Goal: Information Seeking & Learning: Find specific page/section

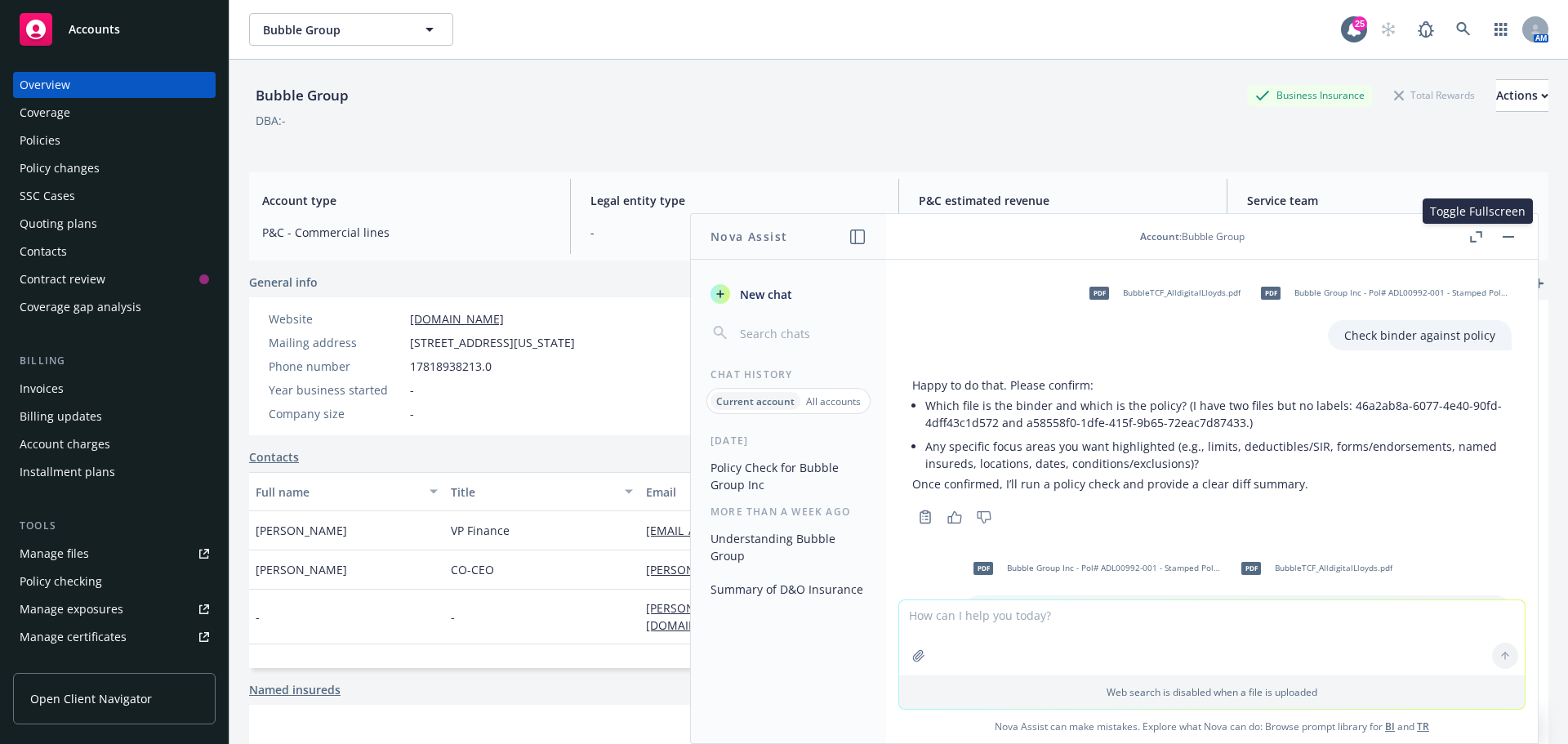
scroll to position [260, 0]
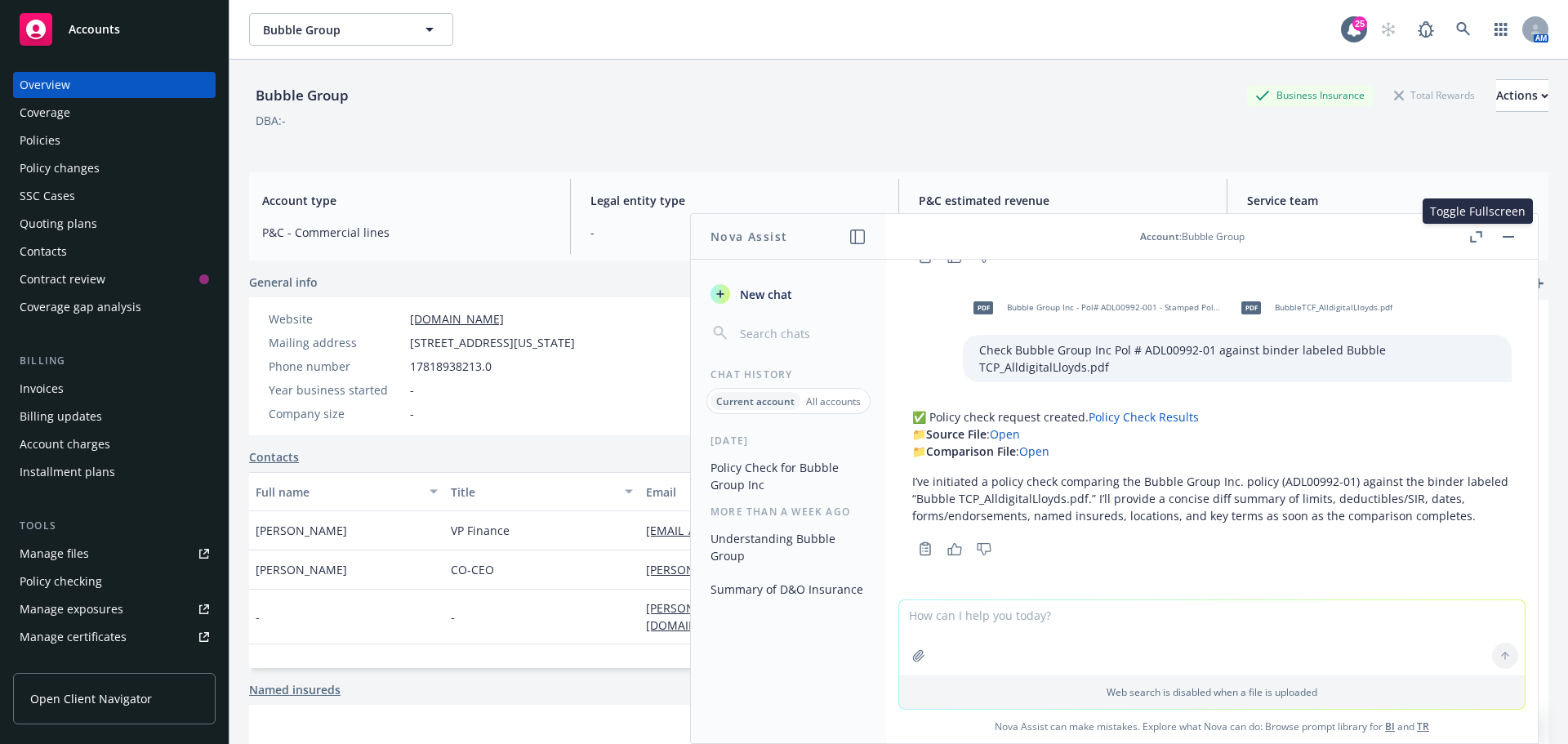
click at [1132, 420] on link "Policy Check Results" at bounding box center [1143, 416] width 110 height 15
click at [1456, 28] on icon at bounding box center [1463, 29] width 15 height 15
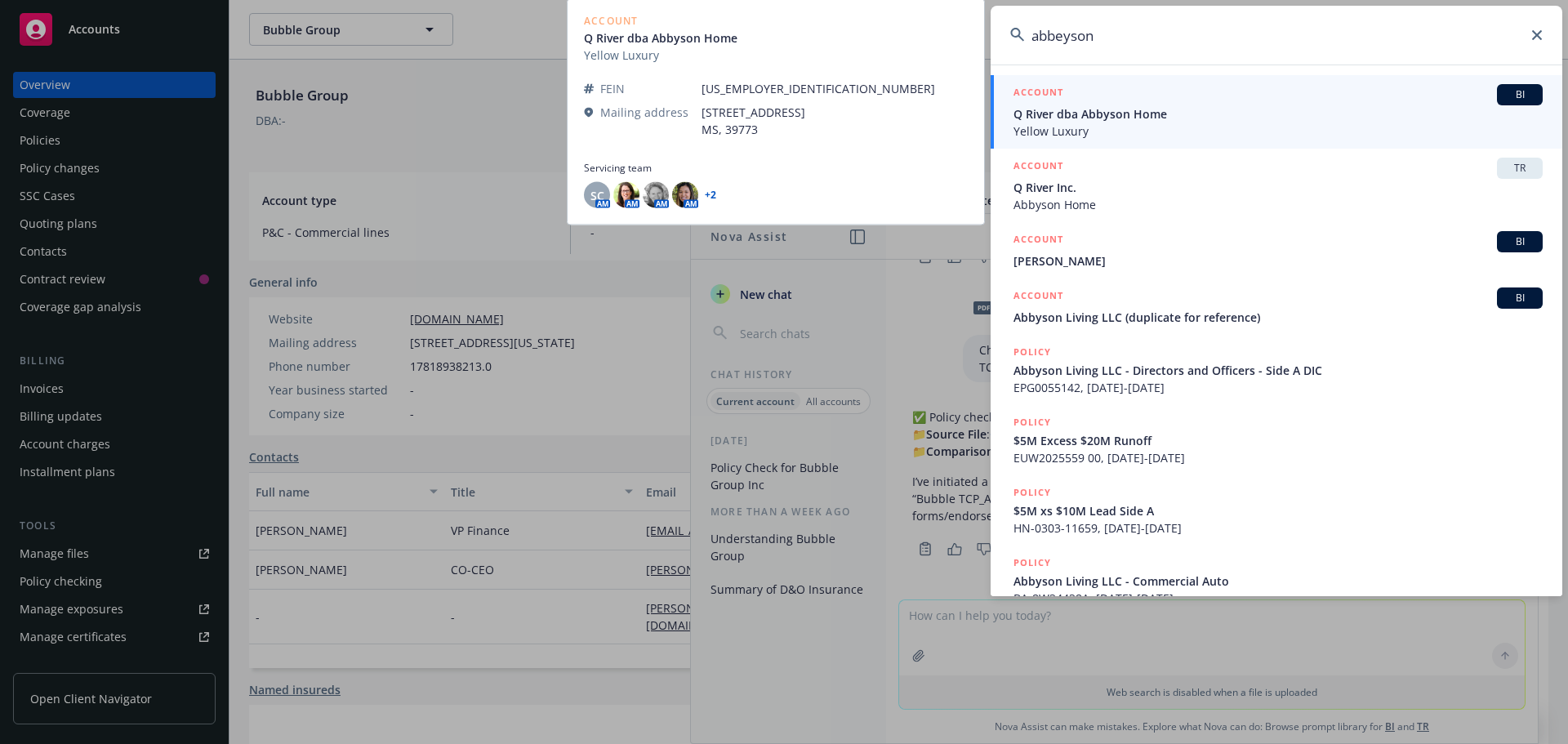
type input "abbeyson"
click at [1509, 94] on span "BI" at bounding box center [1520, 95] width 33 height 15
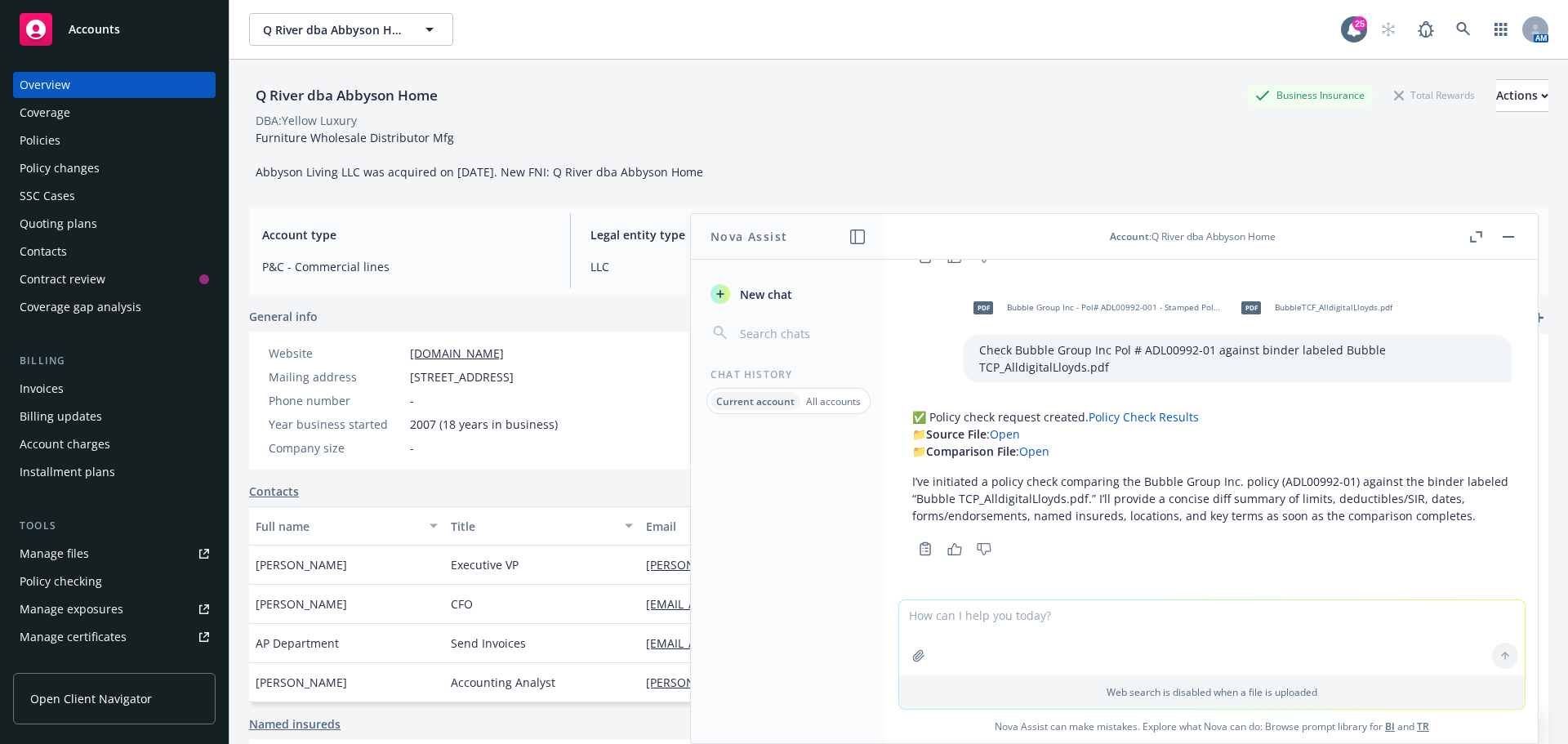
click at [56, 138] on div "Policies" at bounding box center [40, 140] width 41 height 26
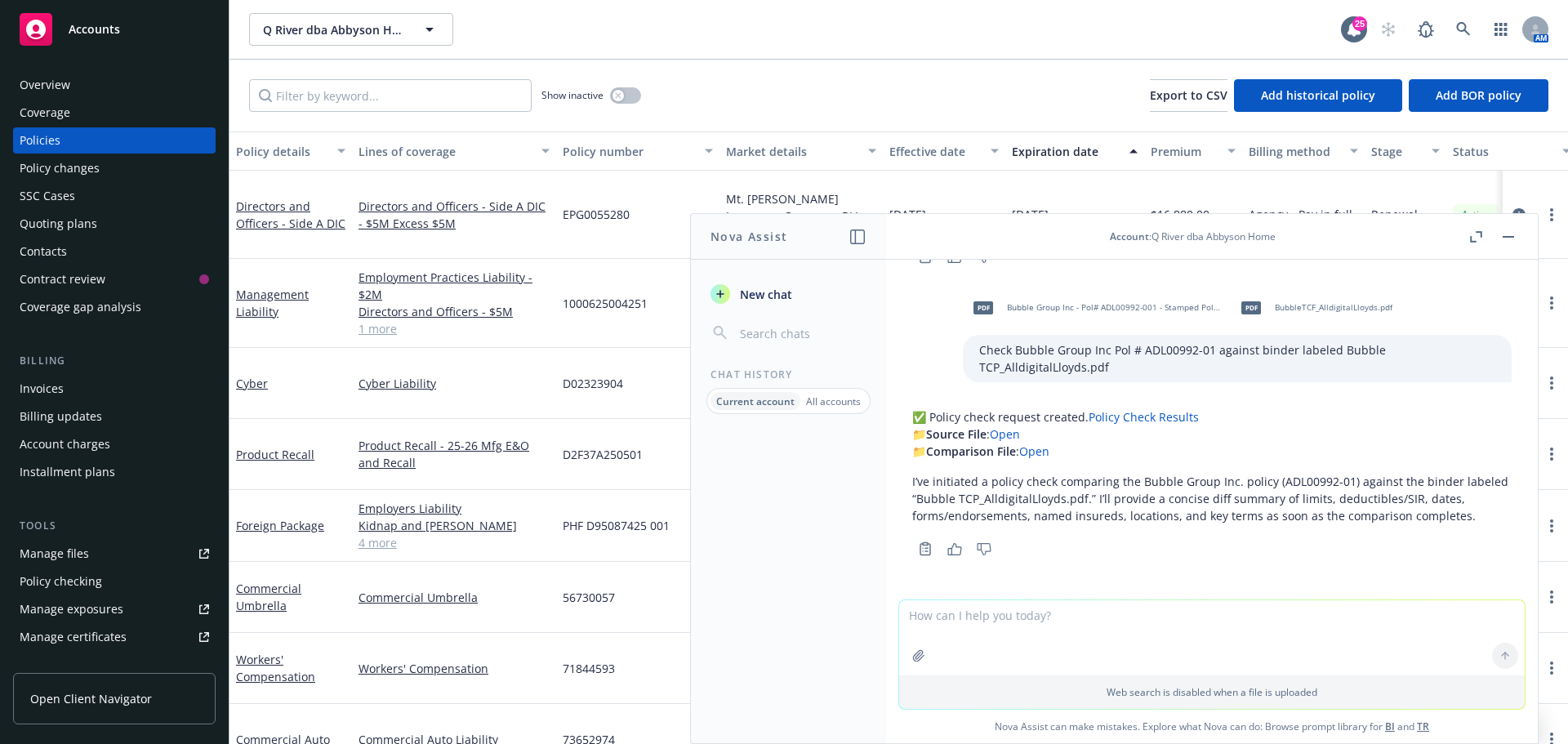
click at [1511, 234] on button "button" at bounding box center [1508, 237] width 20 height 20
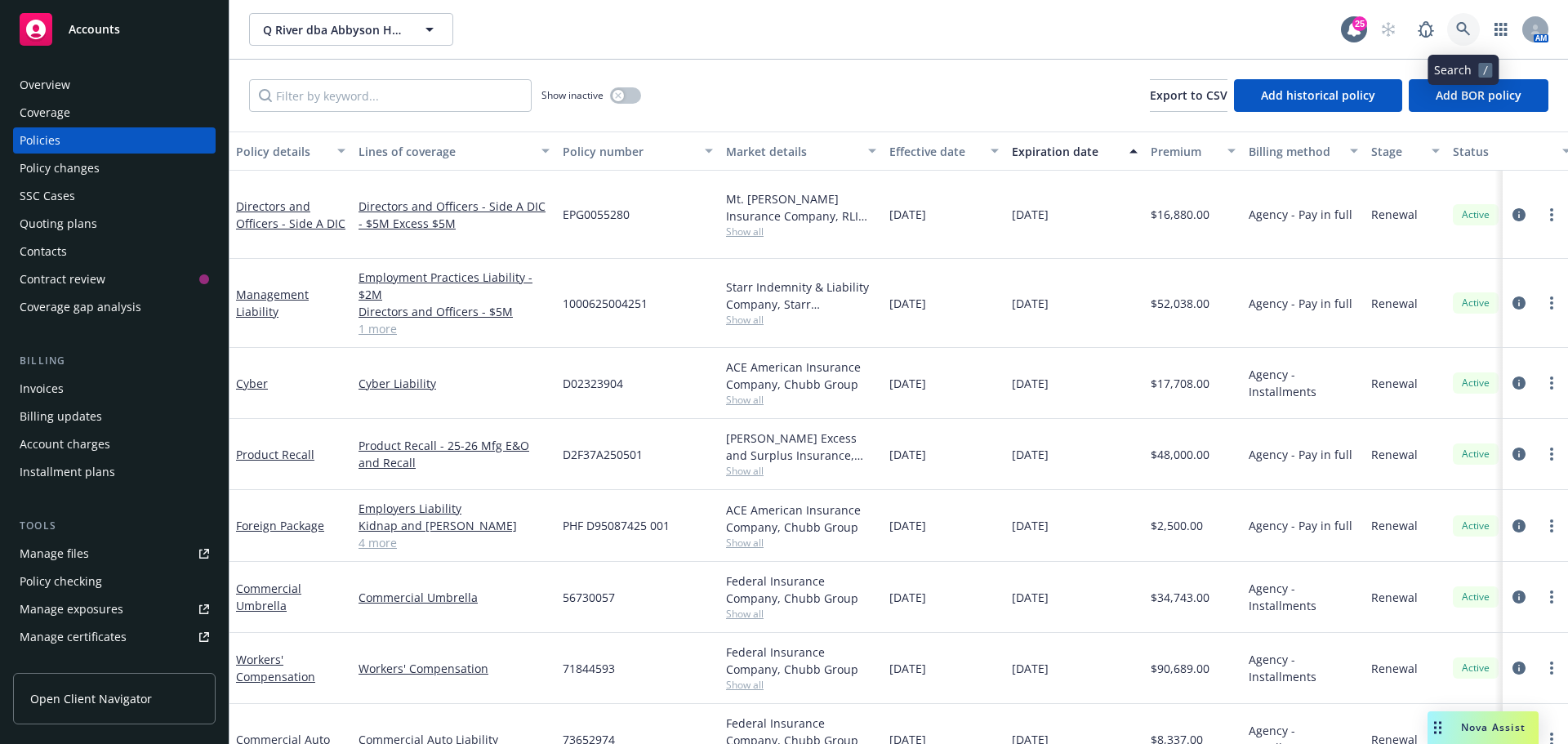
click at [1466, 26] on icon at bounding box center [1462, 28] width 14 height 14
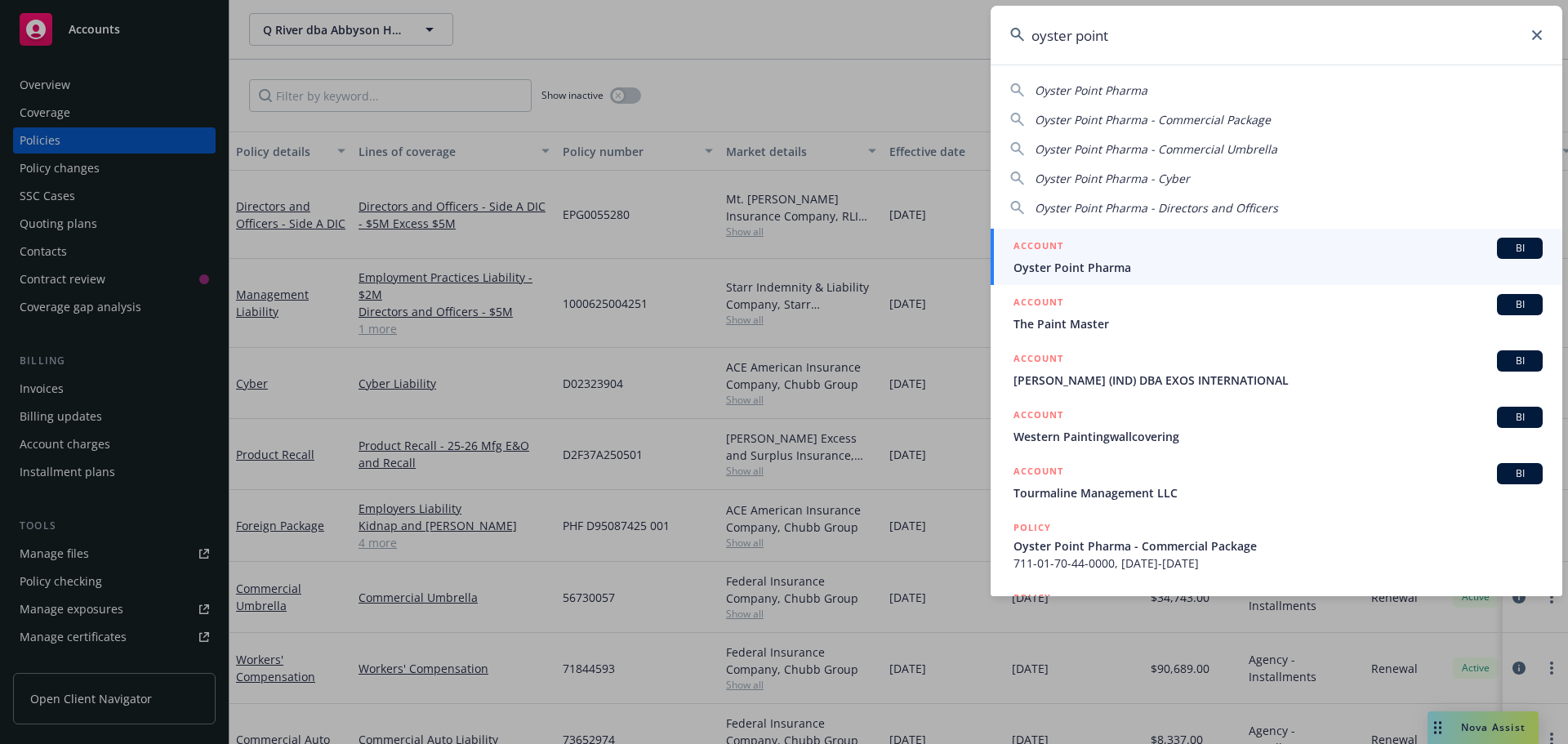
type input "oyster point"
click at [1503, 248] on span "BI" at bounding box center [1520, 249] width 33 height 15
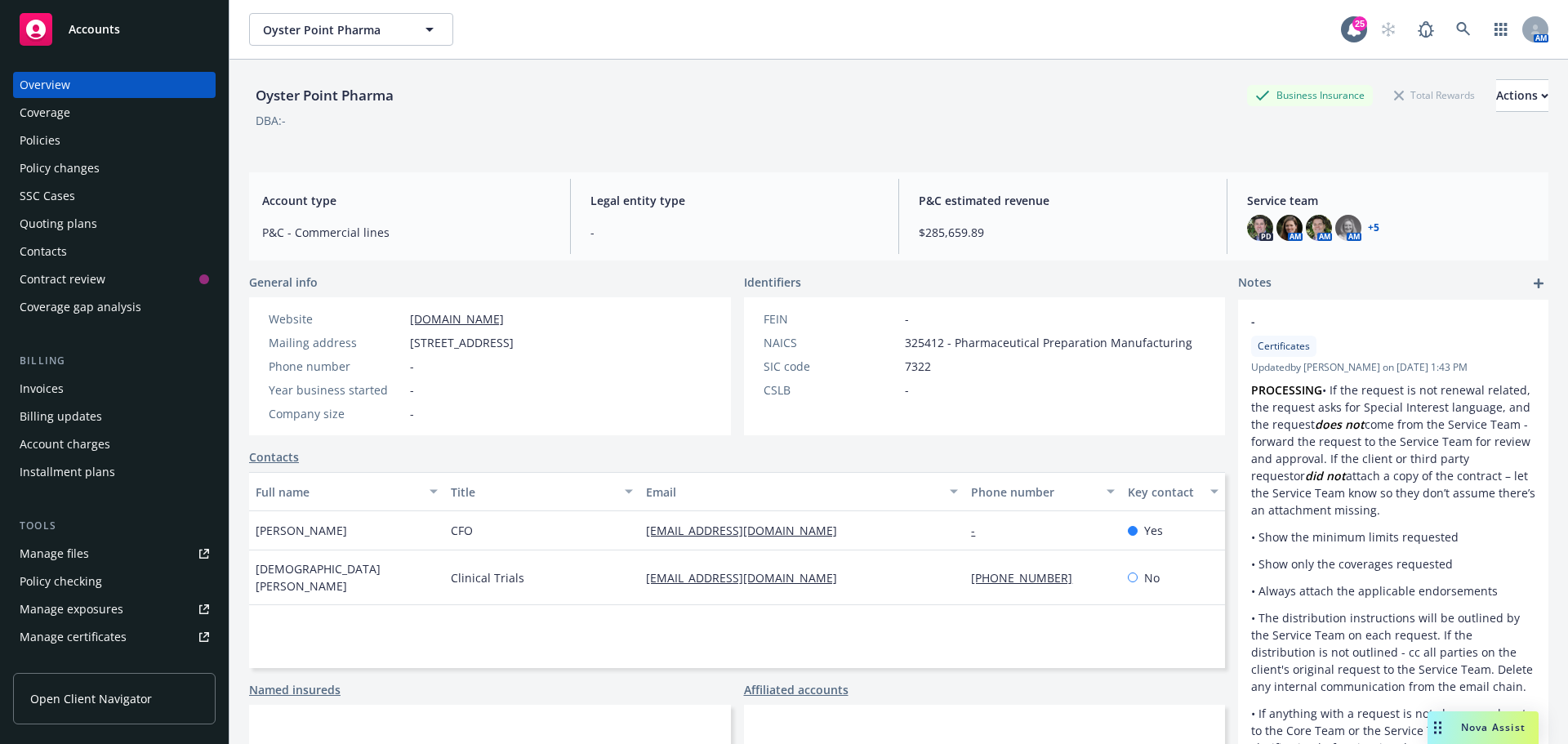
click at [1368, 224] on link "+ 5" at bounding box center [1373, 228] width 12 height 10
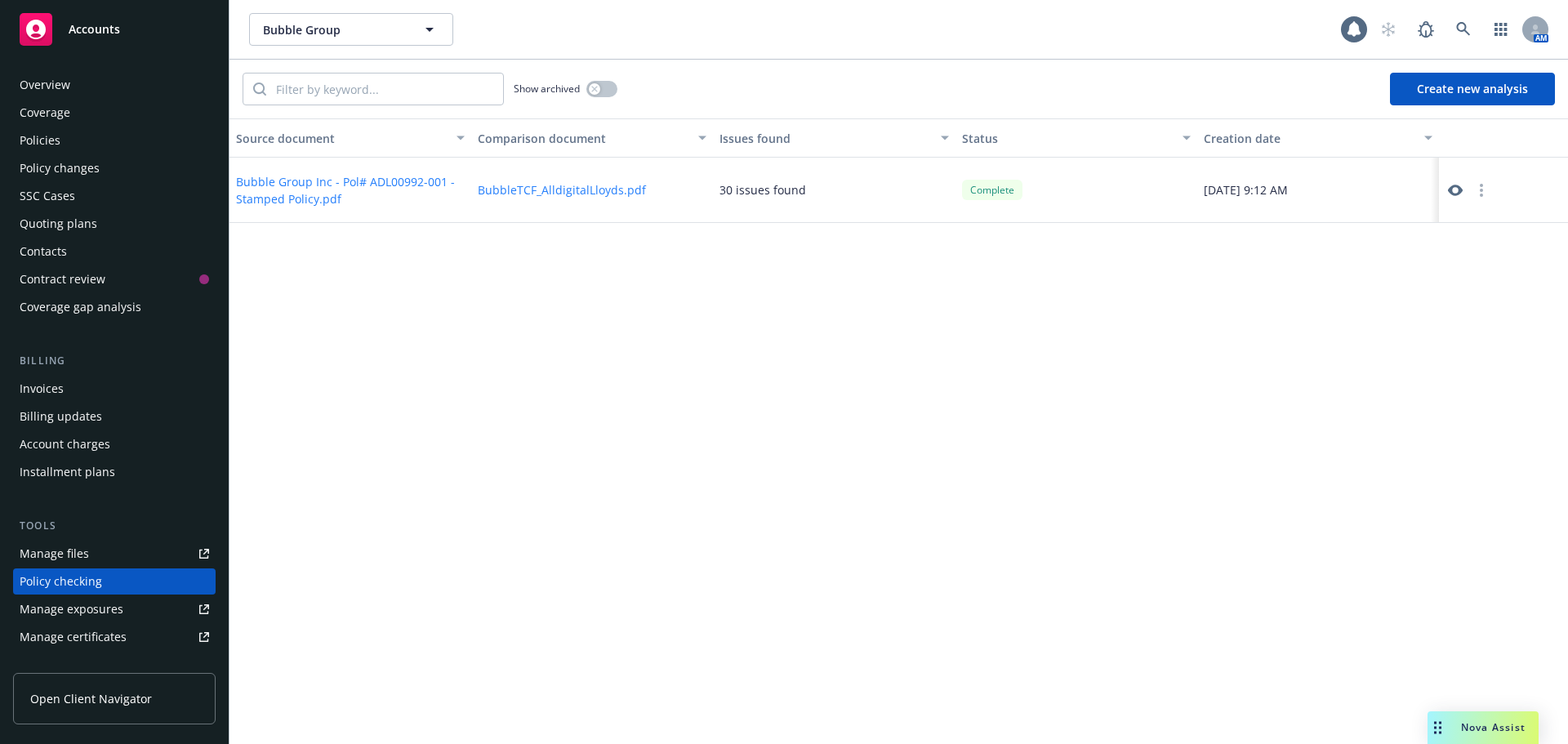
scroll to position [184, 0]
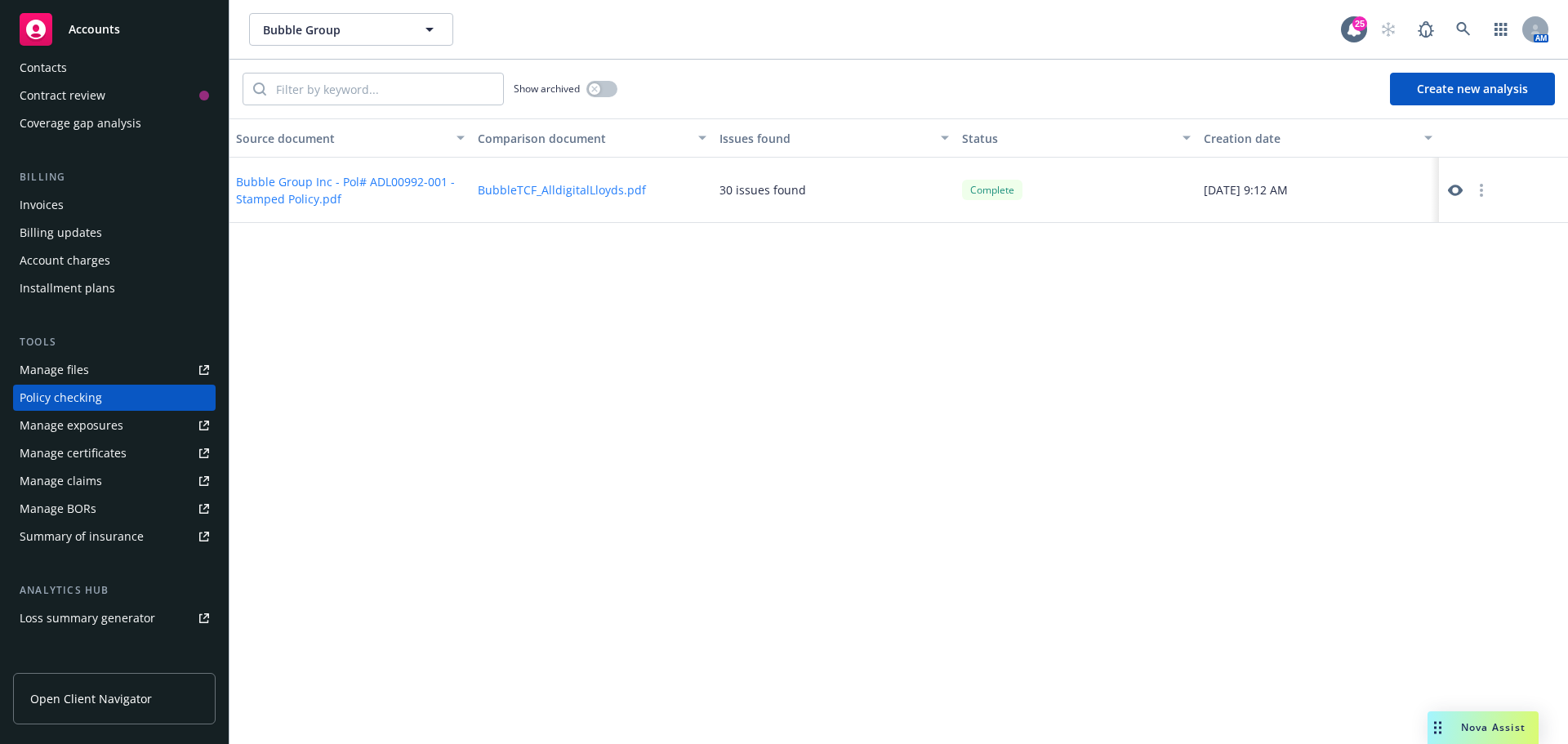
click at [379, 182] on button "Bubble Group Inc - Pol# ADL00992-001 - Stamped Policy.pdf" at bounding box center [350, 190] width 229 height 35
click at [551, 194] on button "BubbleTCF_AlldigitalLloyds.pdf" at bounding box center [562, 189] width 168 height 17
click at [1480, 191] on icon "button" at bounding box center [1481, 190] width 4 height 13
click at [1451, 188] on icon at bounding box center [1455, 190] width 15 height 12
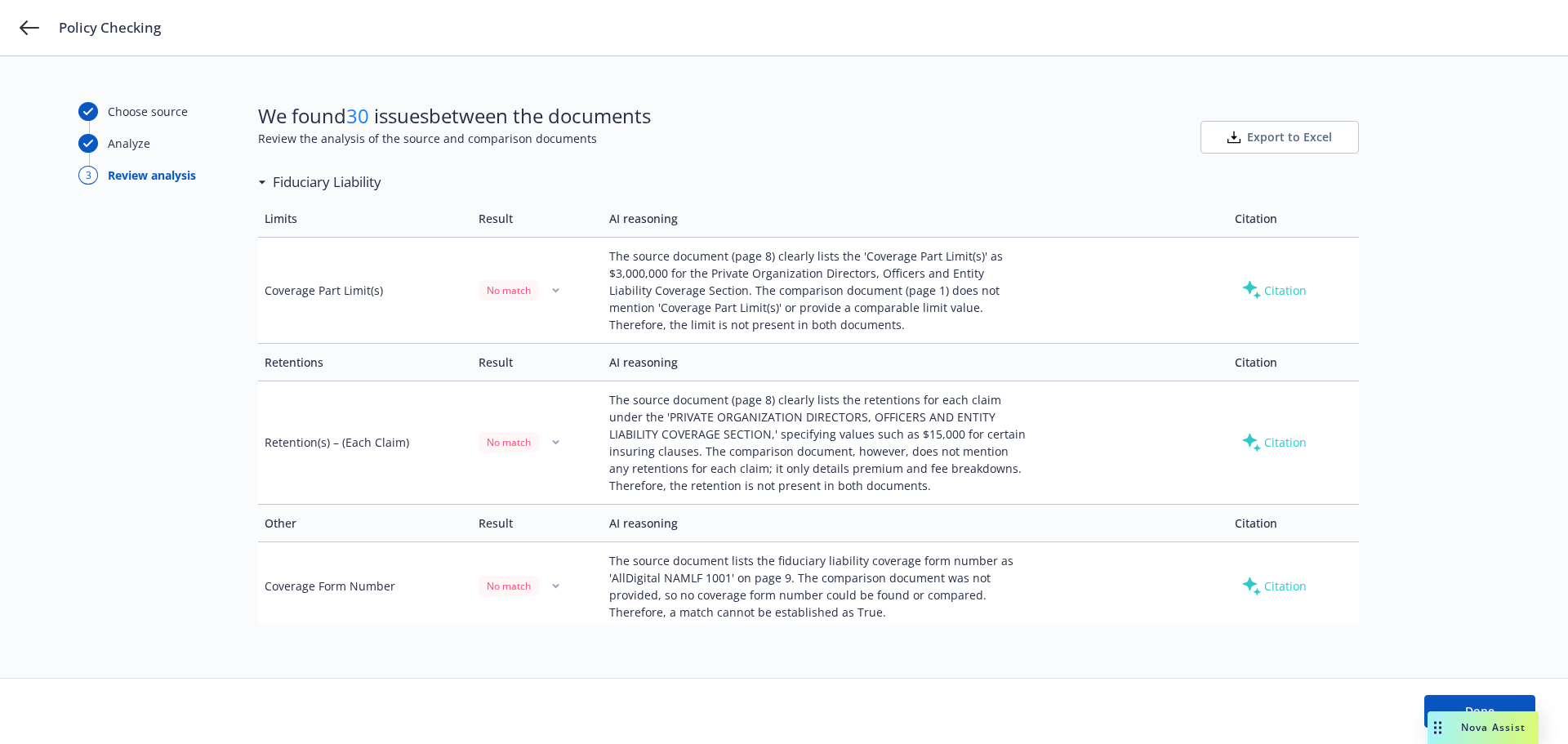
scroll to position [3986, 0]
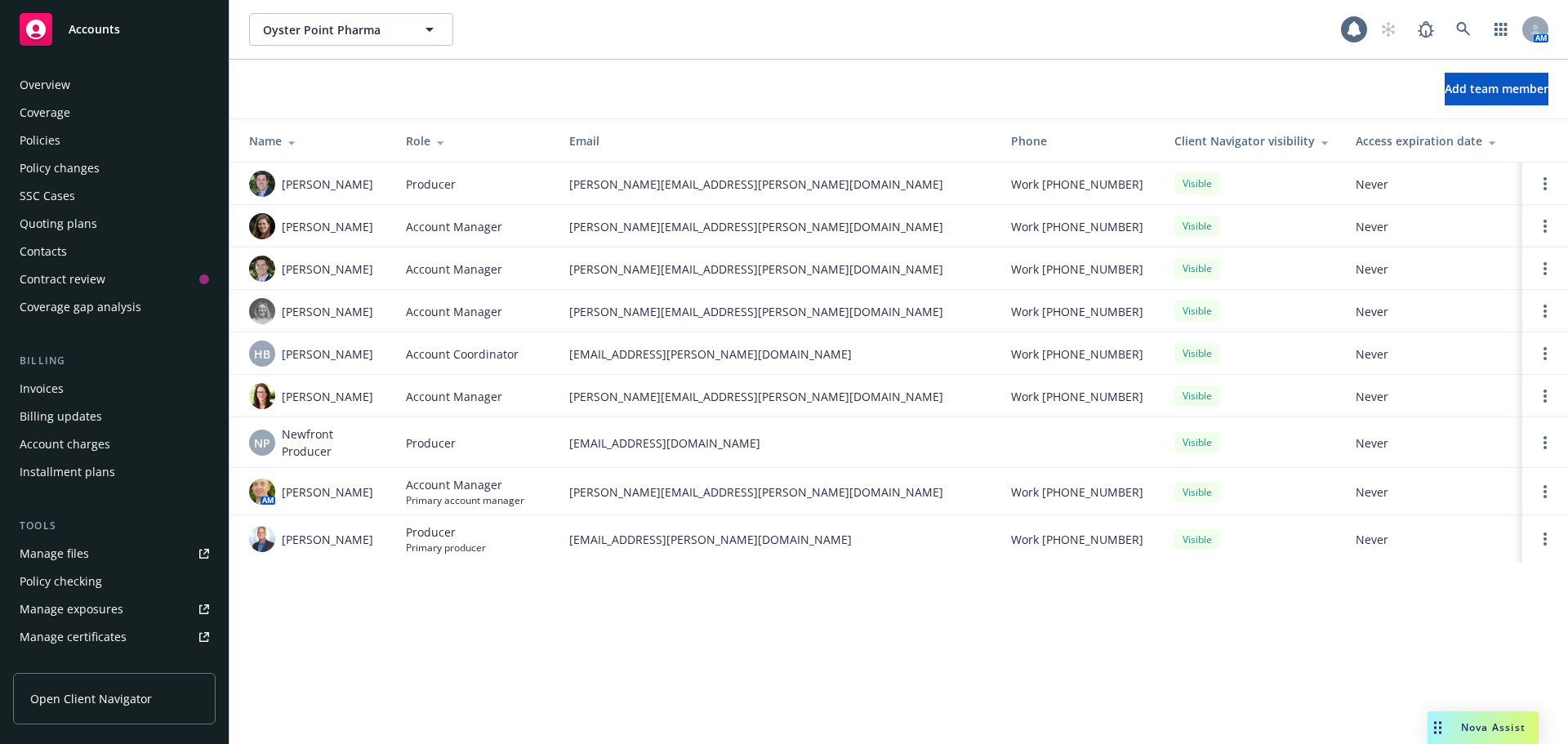
scroll to position [348, 0]
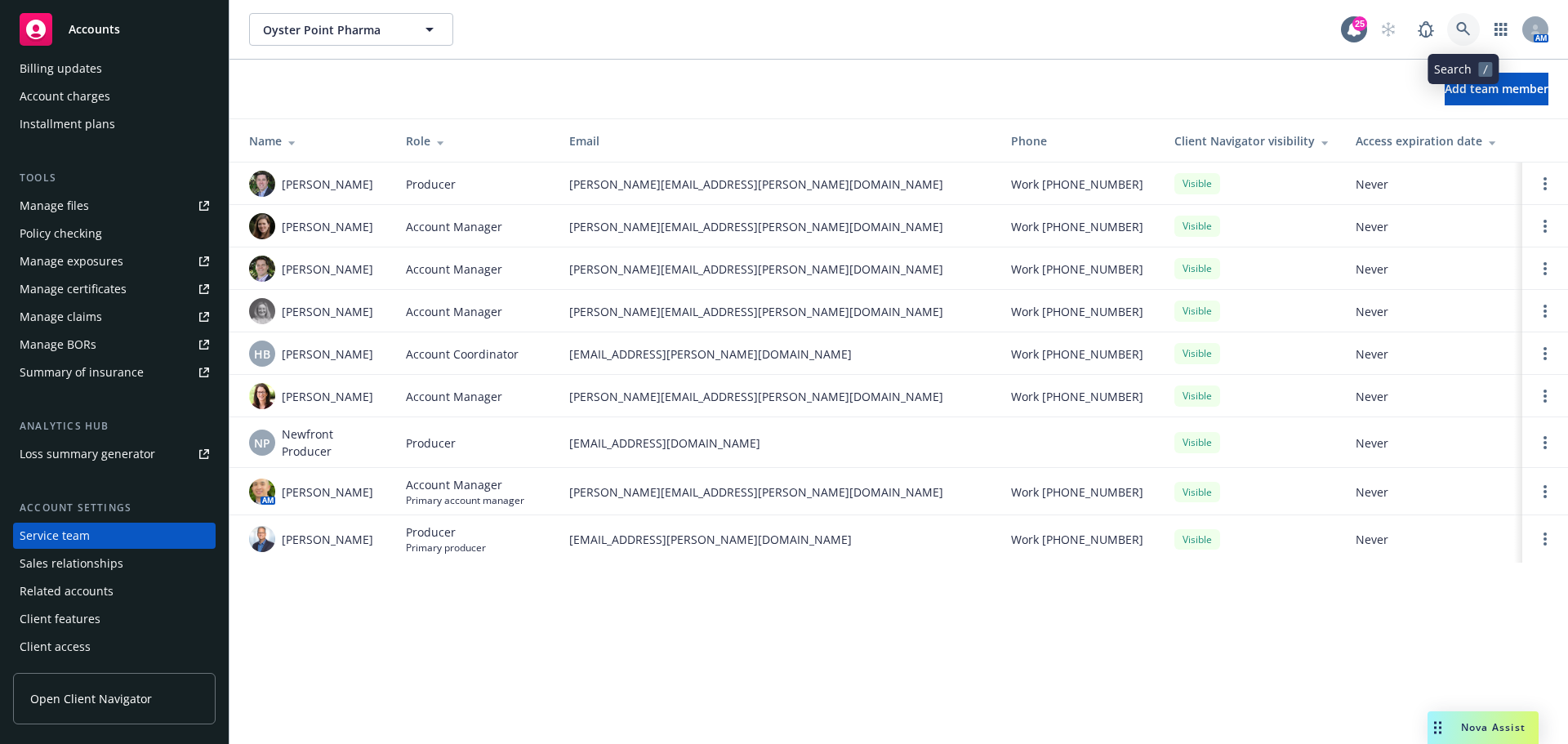
click at [1465, 26] on icon at bounding box center [1462, 28] width 14 height 14
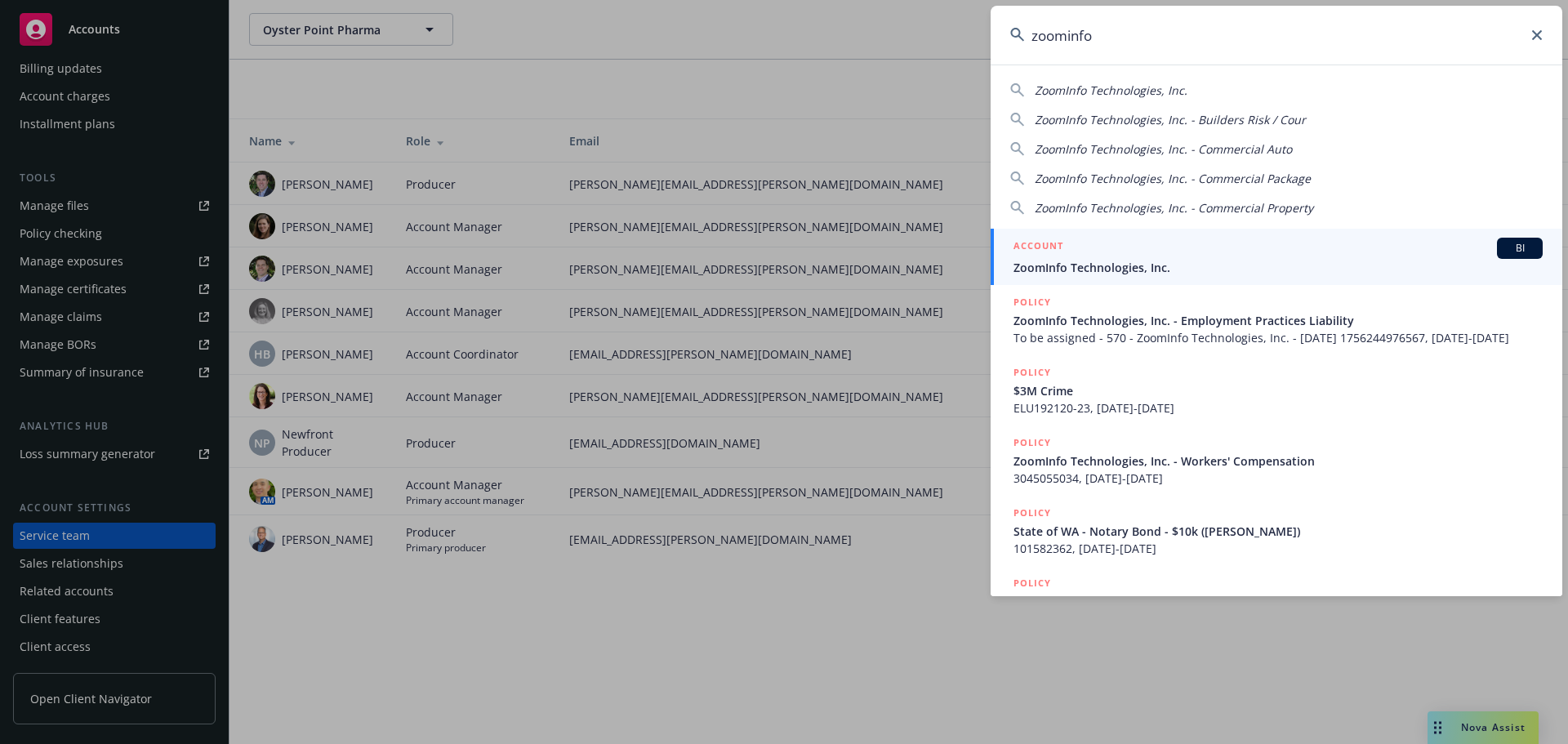
type input "zoominfo"
click at [1503, 248] on span "BI" at bounding box center [1520, 249] width 33 height 15
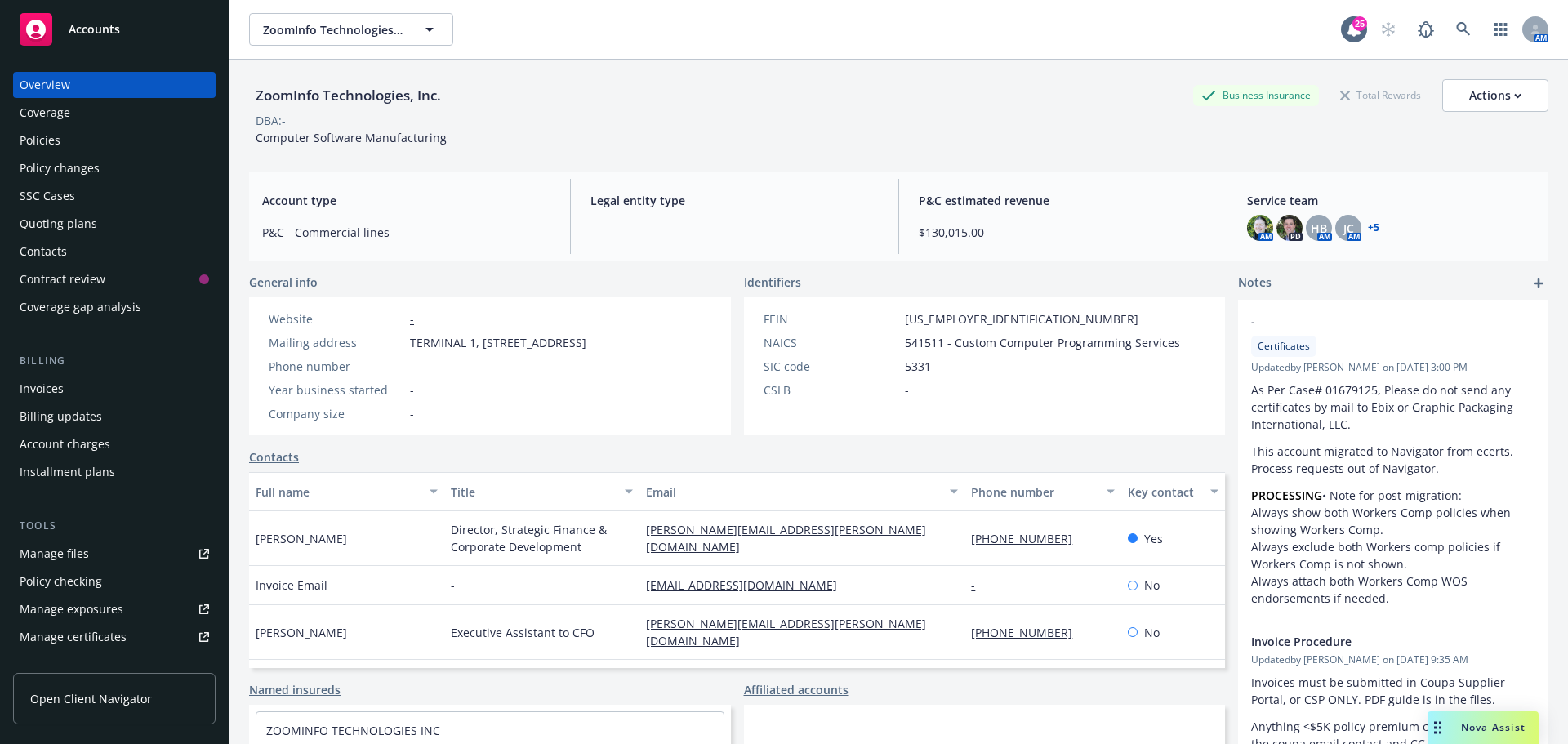
click at [45, 138] on div "Policies" at bounding box center [40, 140] width 41 height 26
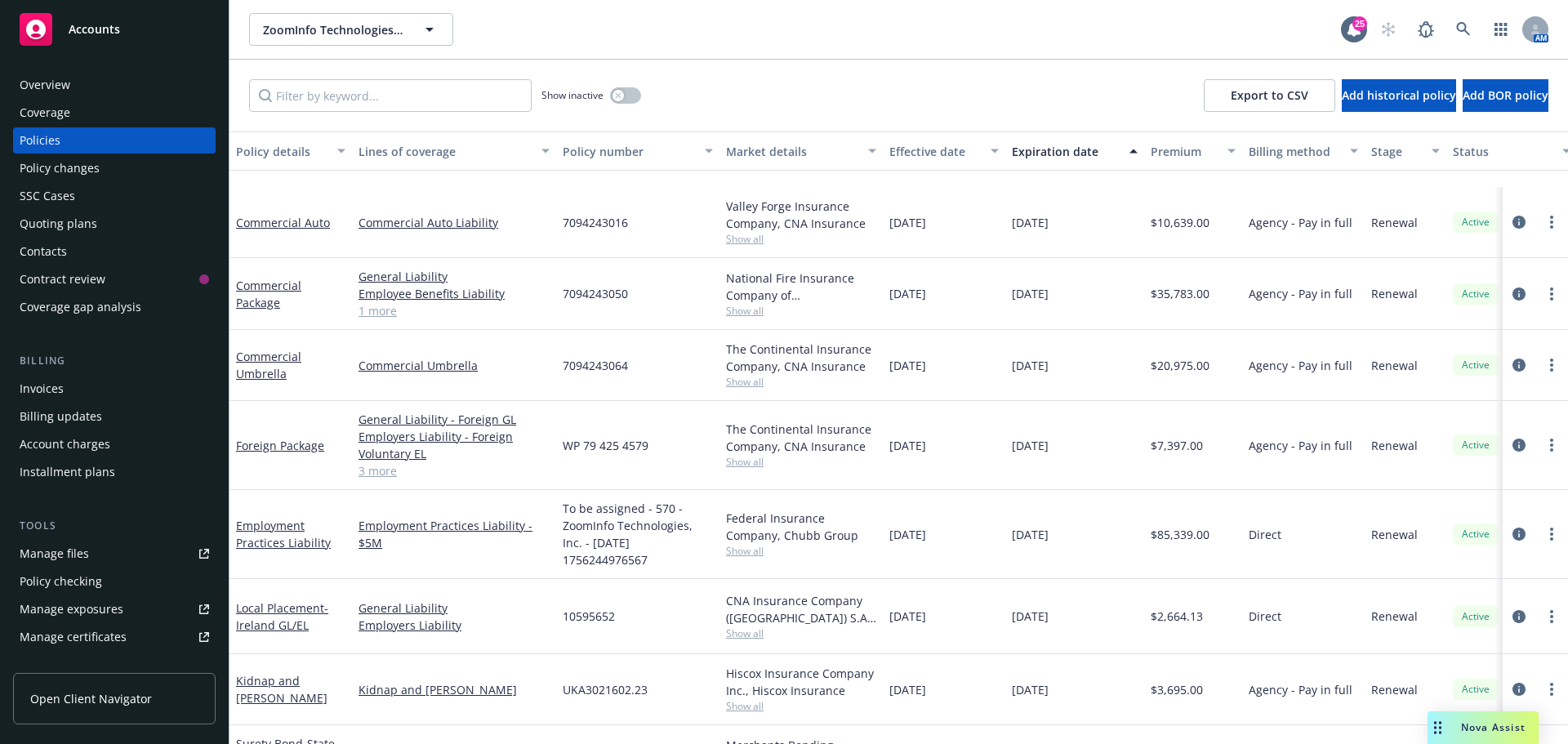
scroll to position [1029, 0]
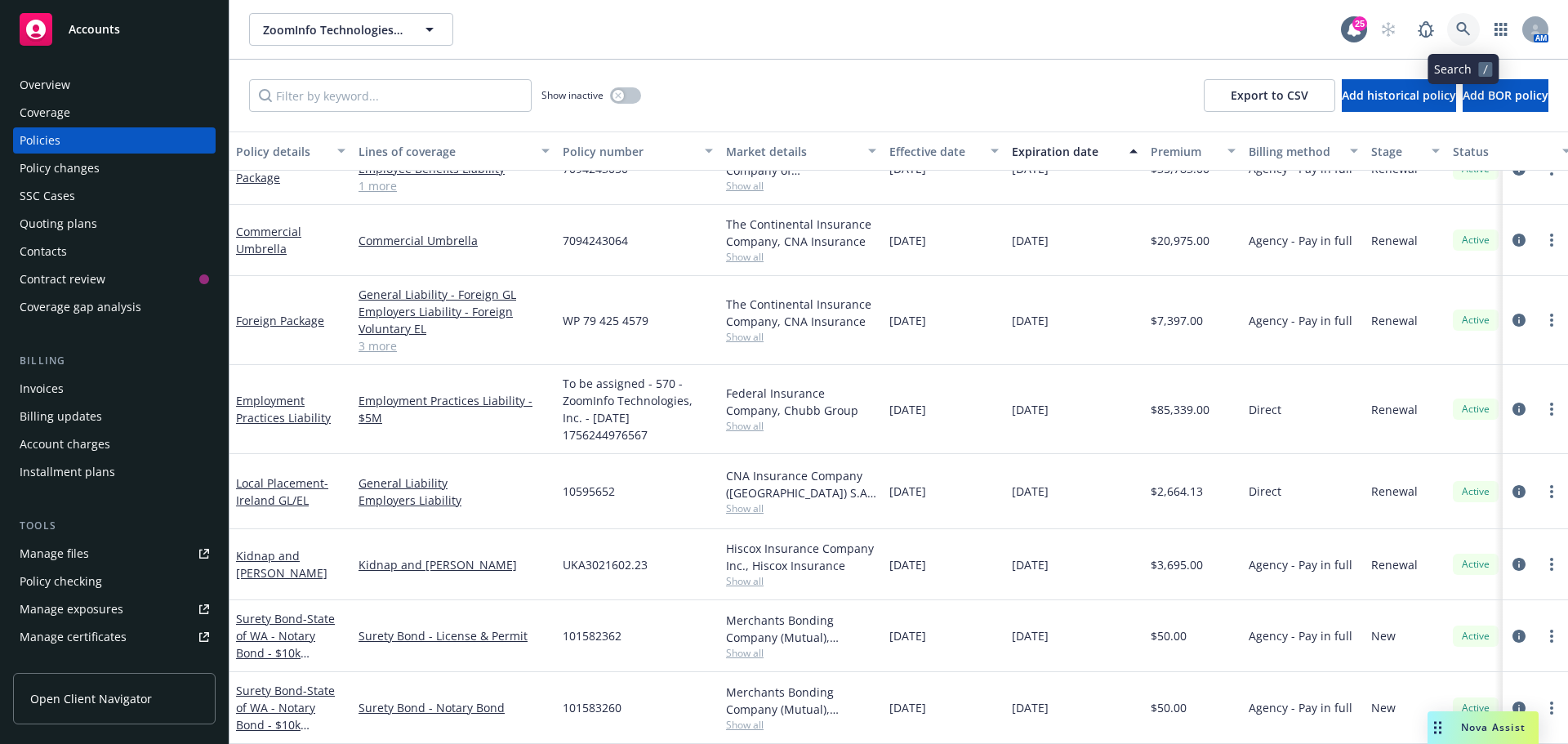
click at [1462, 27] on icon at bounding box center [1463, 29] width 15 height 15
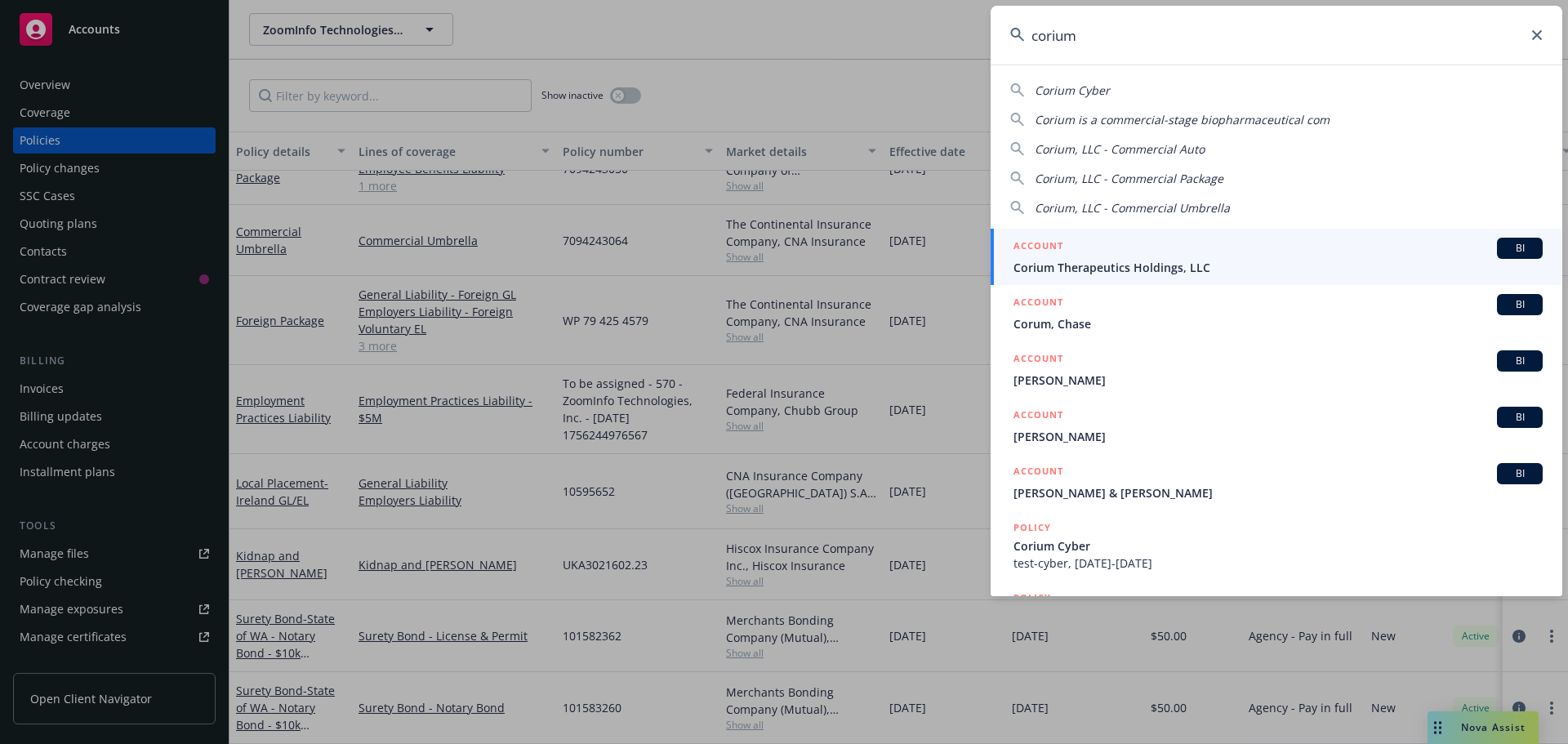
type input "corium"
click at [1507, 248] on span "BI" at bounding box center [1520, 249] width 33 height 15
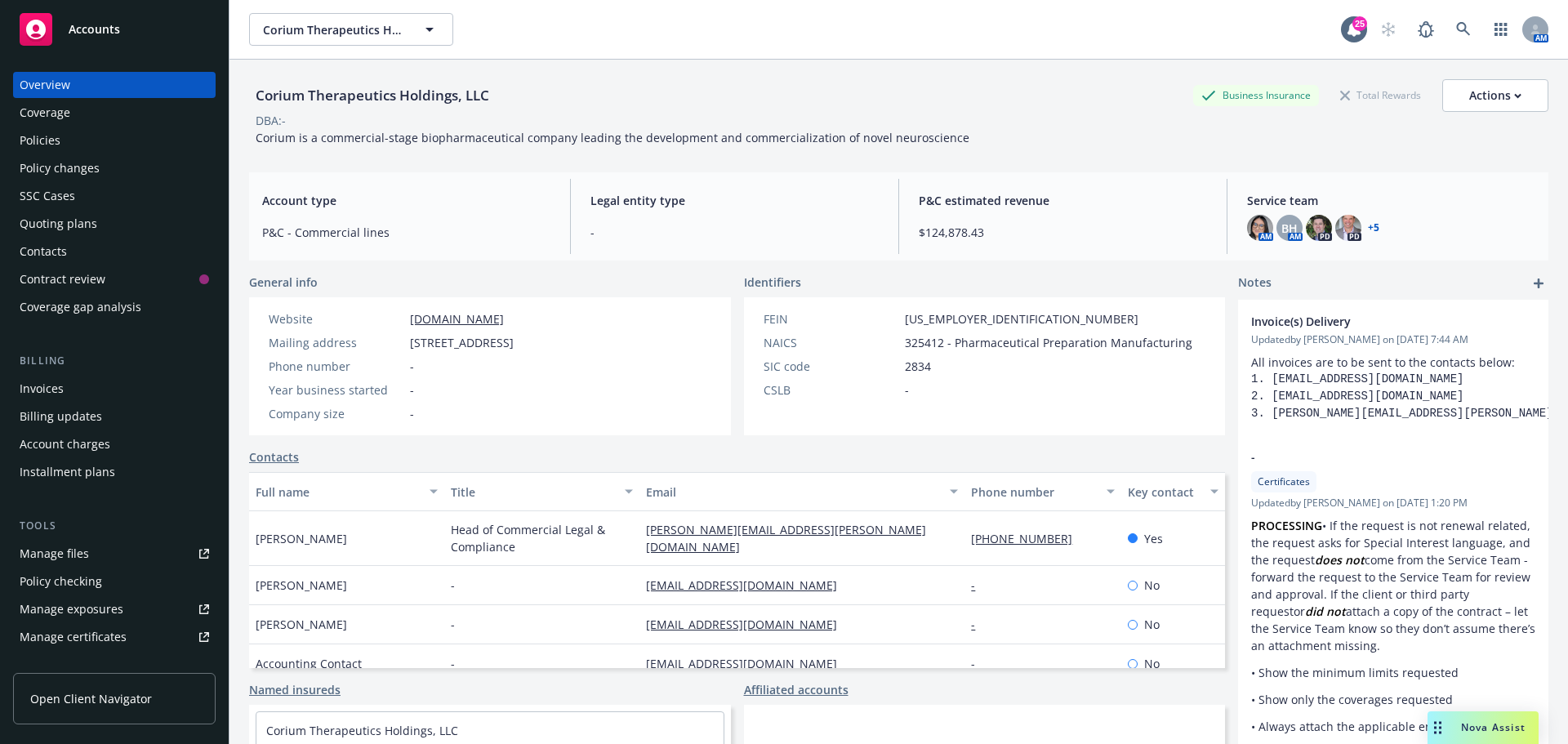
click at [67, 169] on div "Policy changes" at bounding box center [60, 168] width 80 height 26
